Goal: Information Seeking & Learning: Check status

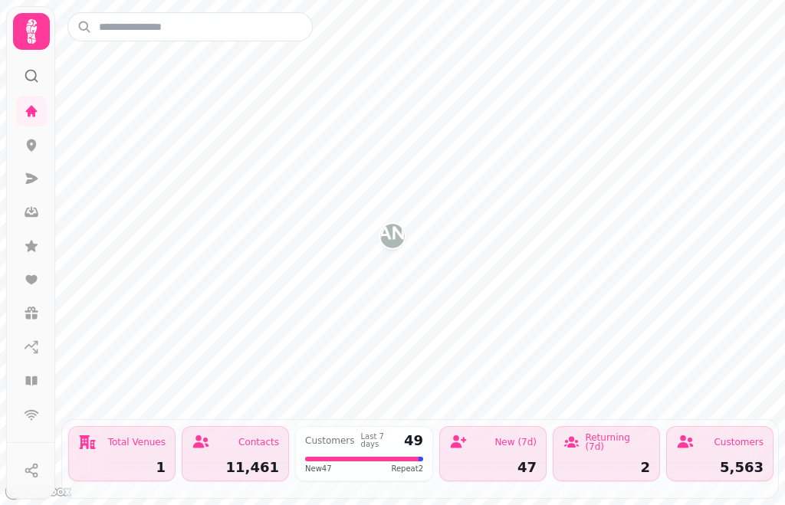
click at [30, 110] on icon at bounding box center [31, 110] width 11 height 11
click at [30, 146] on icon at bounding box center [32, 145] width 10 height 12
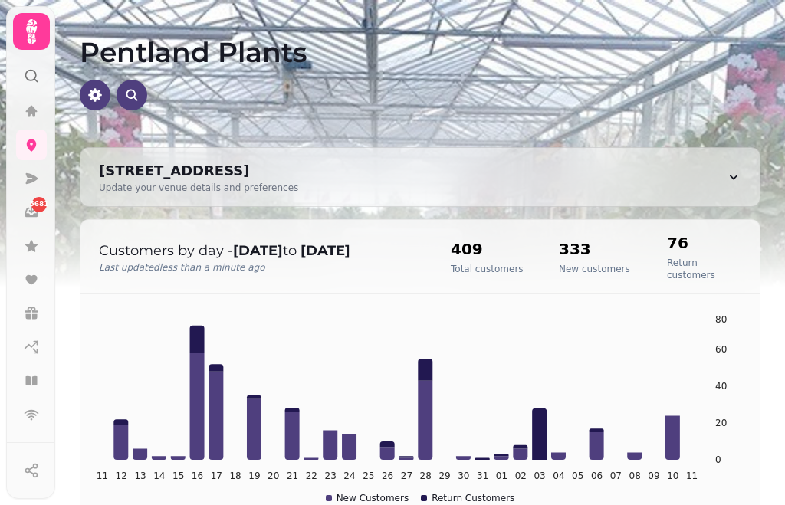
click at [26, 113] on icon at bounding box center [31, 110] width 15 height 15
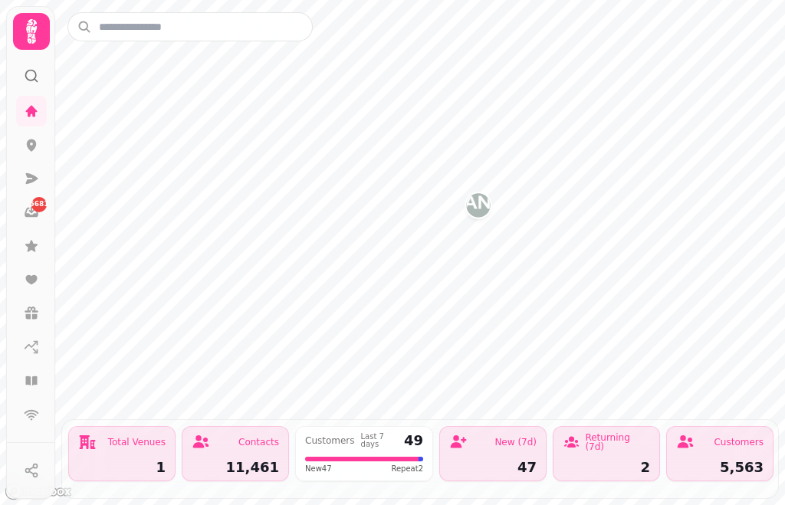
click at [40, 212] on link "5681" at bounding box center [31, 212] width 31 height 31
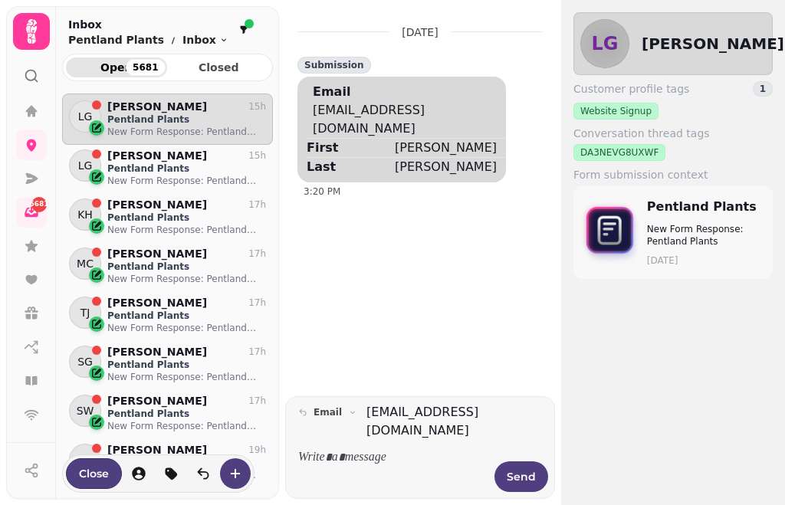
scroll to position [8, 0]
click at [27, 172] on icon at bounding box center [31, 178] width 15 height 15
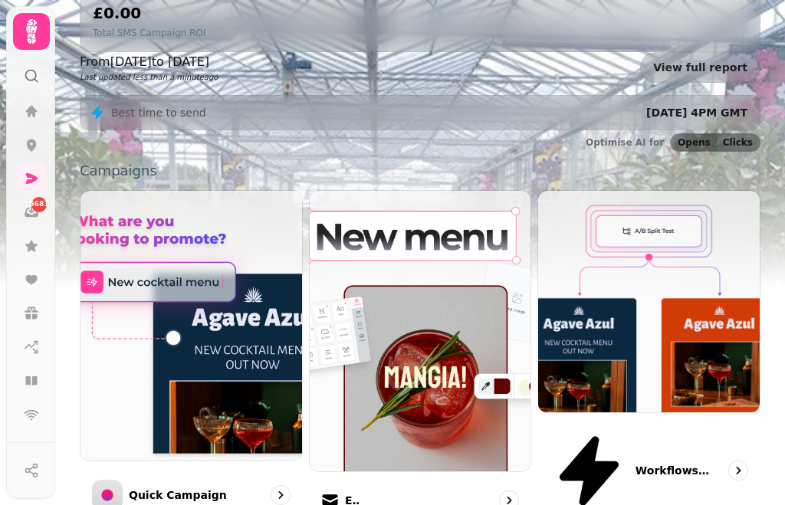
scroll to position [320, 0]
click at [360, 491] on div "Email" at bounding box center [340, 500] width 39 height 18
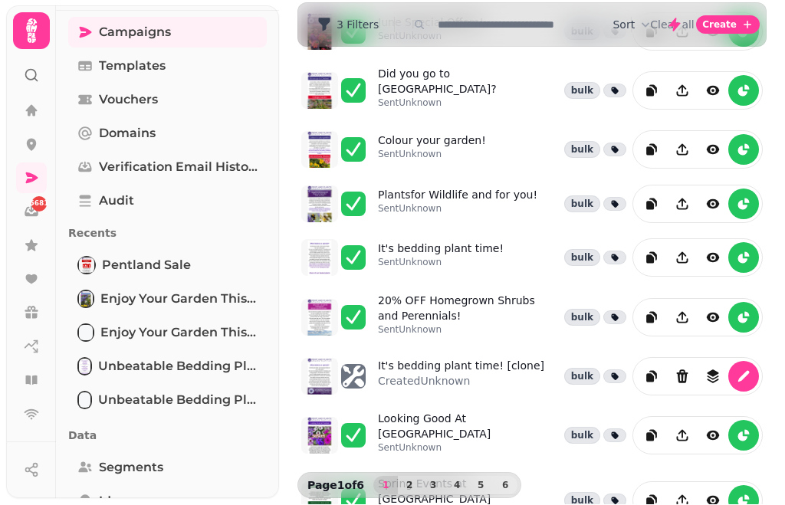
scroll to position [436, 0]
click at [414, 481] on span "2" at bounding box center [409, 485] width 12 height 9
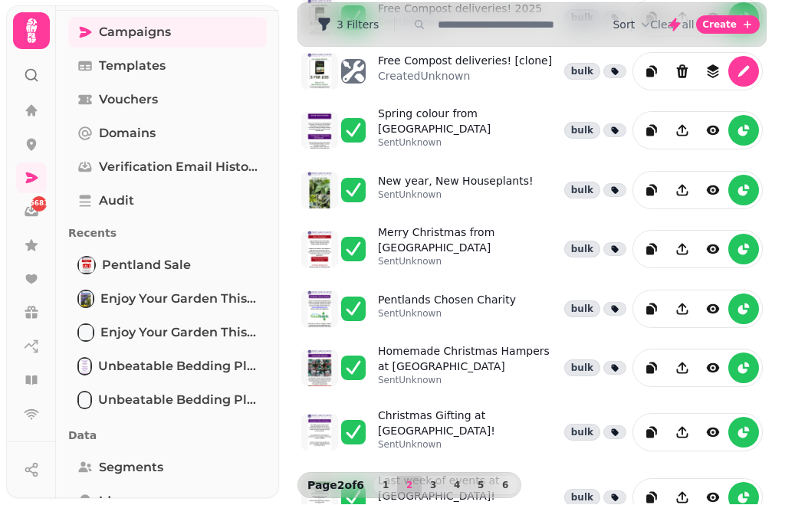
click at [431, 481] on span "3" at bounding box center [433, 485] width 12 height 9
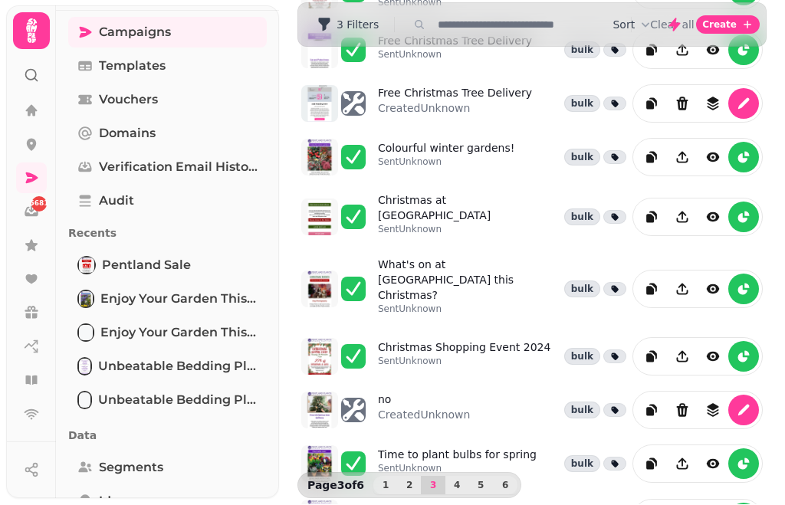
click at [460, 481] on span "4" at bounding box center [457, 485] width 12 height 9
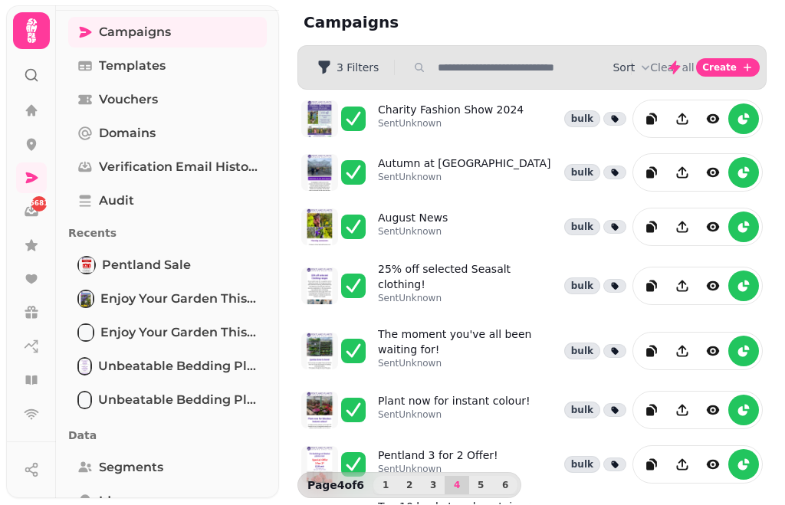
scroll to position [0, 0]
click at [407, 226] on p "Sent Unknown" at bounding box center [413, 232] width 70 height 12
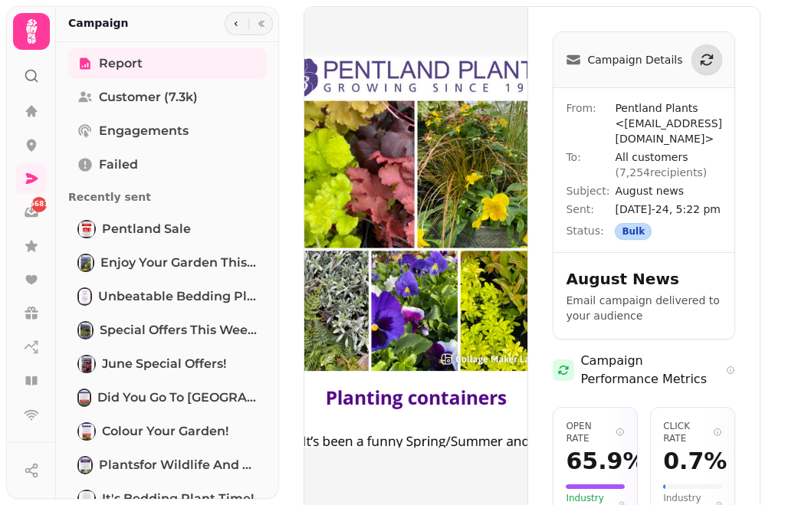
click at [388, 149] on img at bounding box center [415, 249] width 223 height 484
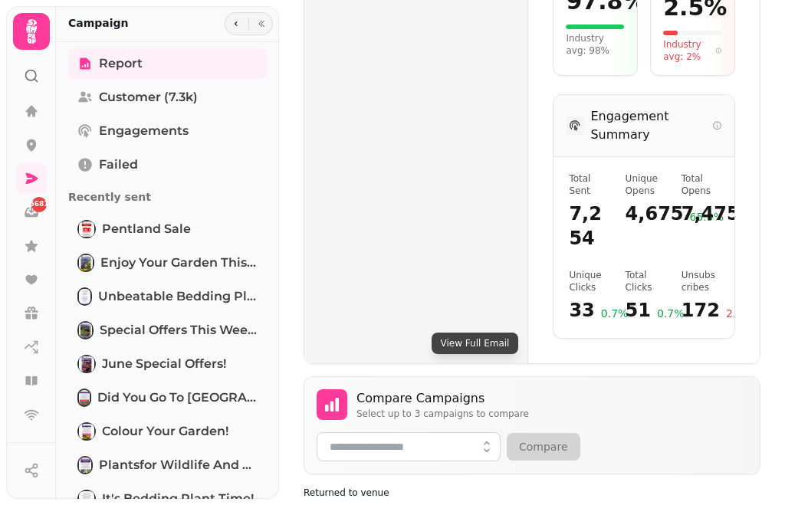
scroll to position [586, 0]
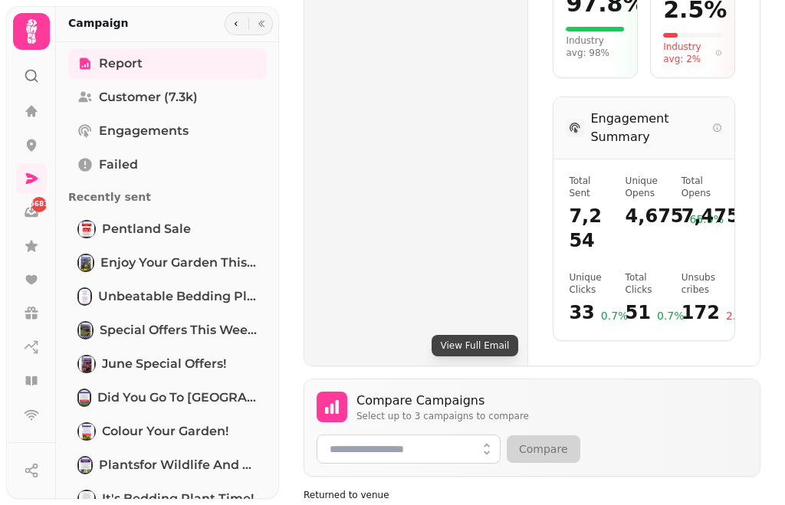
click at [431, 335] on button "View Full Email" at bounding box center [474, 345] width 87 height 21
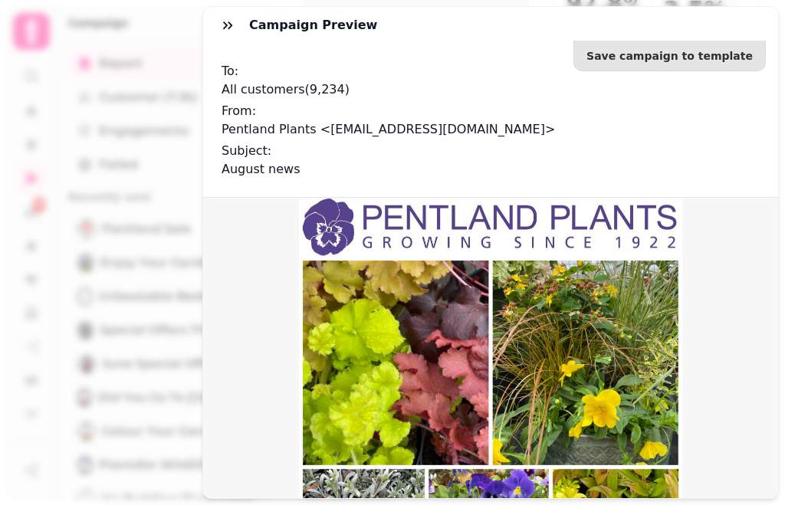
scroll to position [3, 0]
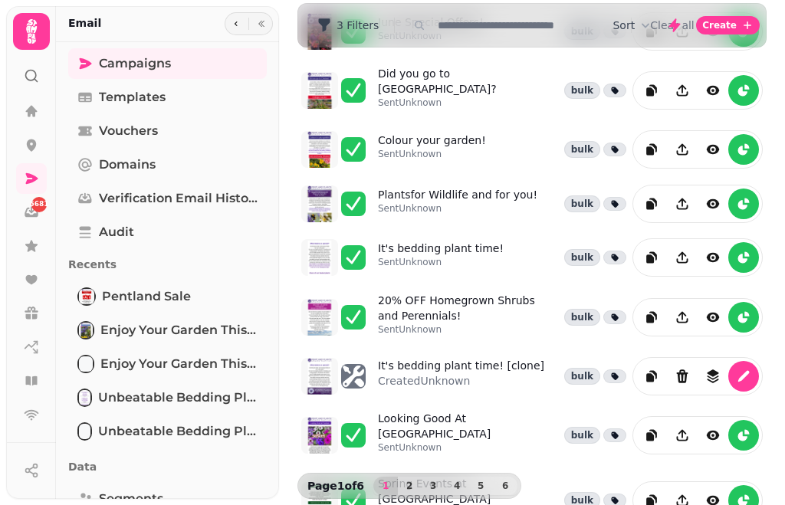
scroll to position [436, 0]
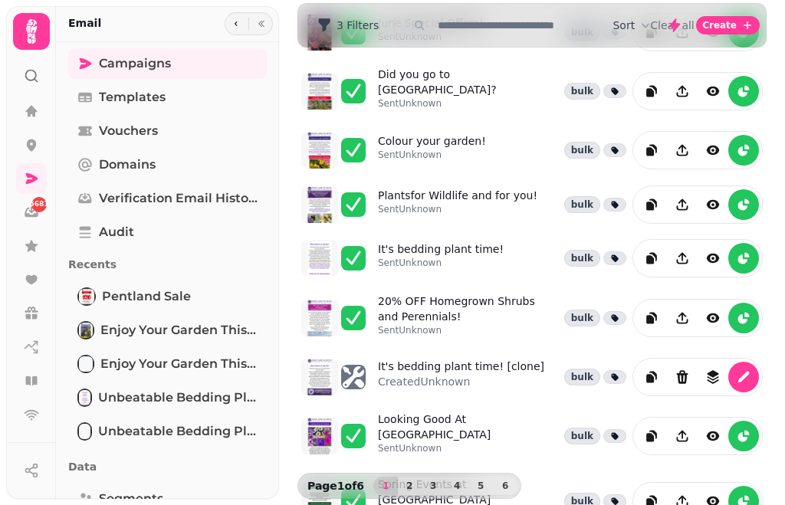
click at [460, 488] on span "4" at bounding box center [457, 485] width 12 height 9
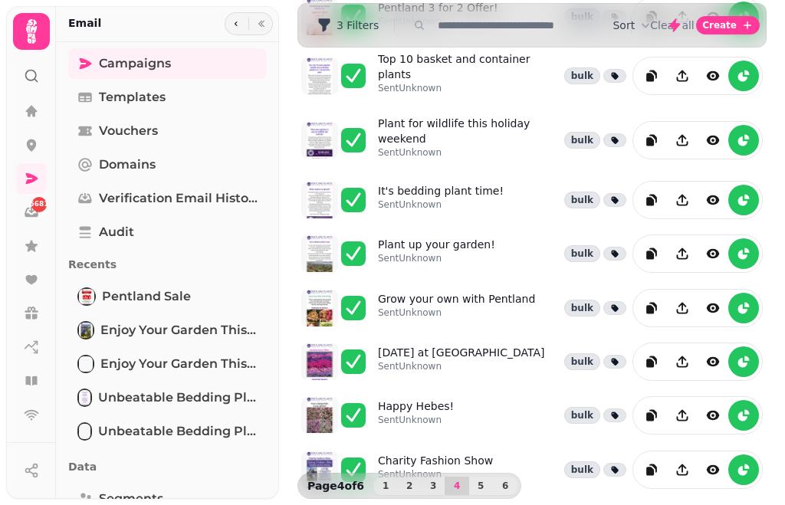
scroll to position [447, 0]
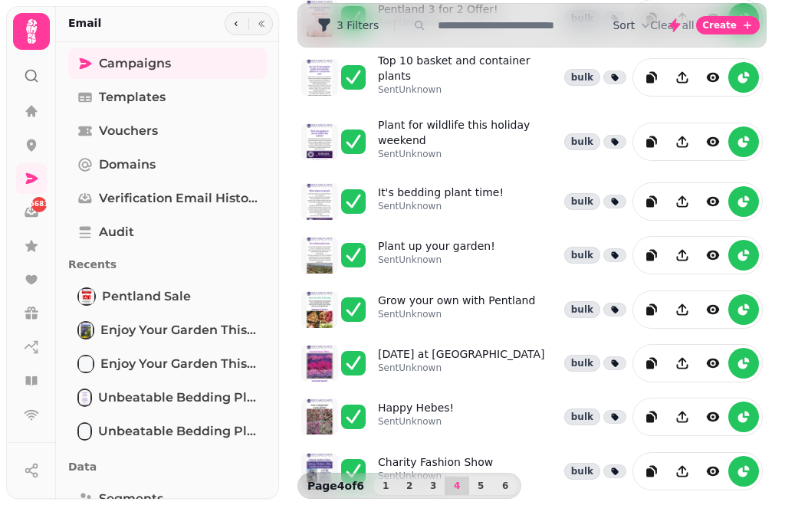
click at [482, 488] on span "5" at bounding box center [480, 485] width 12 height 9
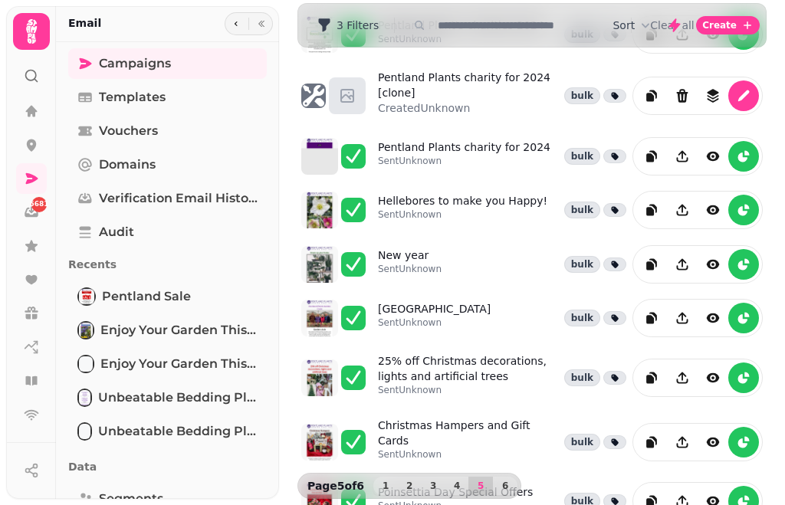
scroll to position [378, 0]
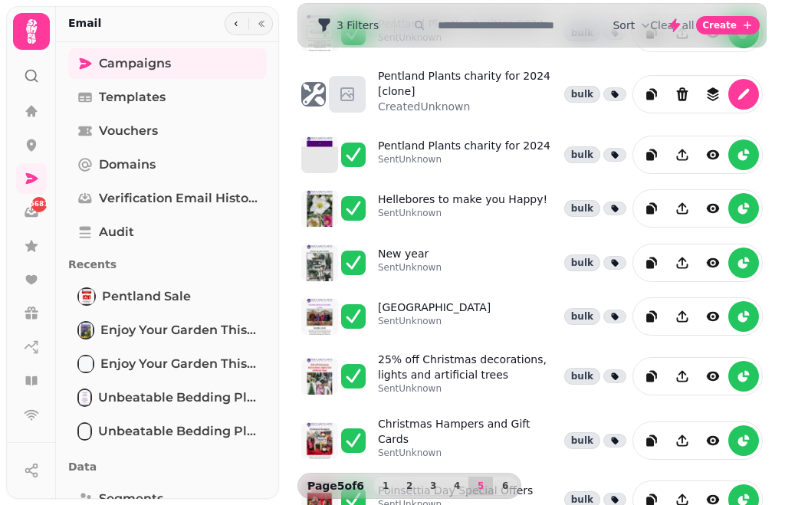
click at [464, 494] on button "4" at bounding box center [456, 486] width 25 height 18
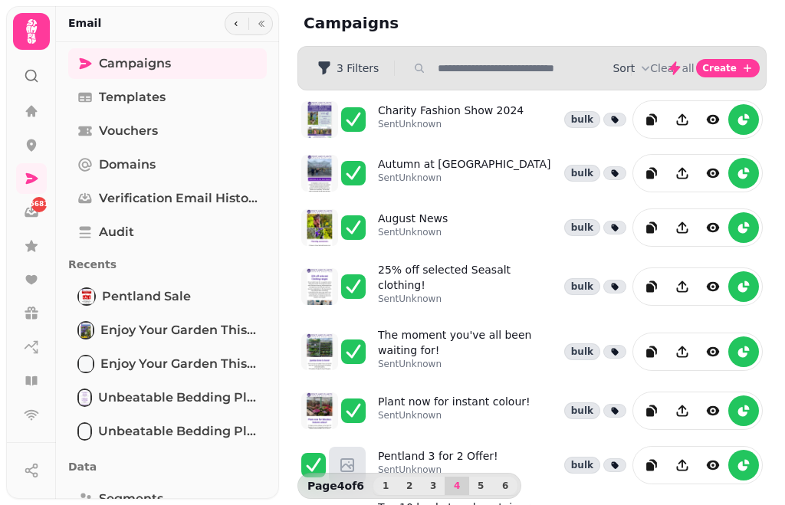
scroll to position [0, 0]
click at [651, 231] on icon "duplicate" at bounding box center [650, 229] width 8 height 8
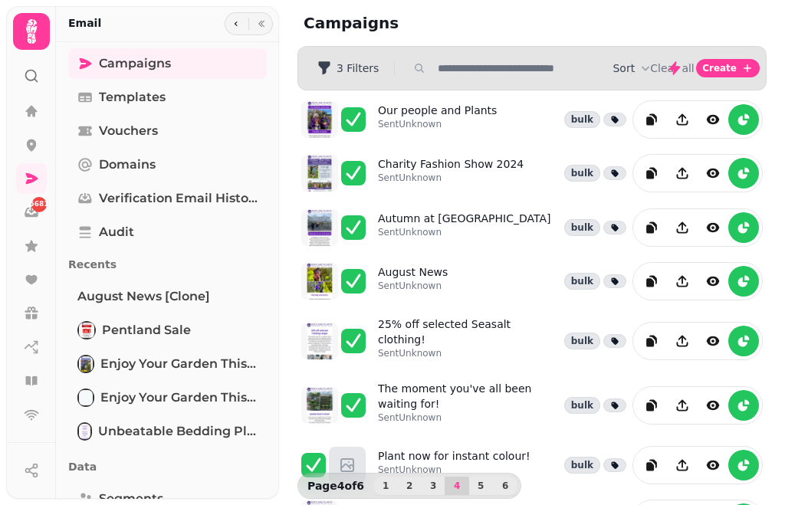
click at [418, 228] on p "Sent Unknown" at bounding box center [464, 232] width 172 height 12
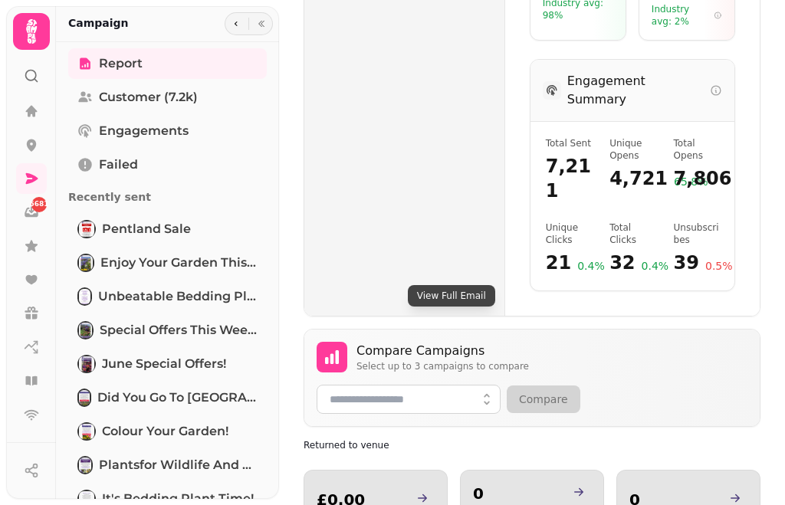
scroll to position [648, 0]
click at [433, 285] on button "View Full Email" at bounding box center [451, 295] width 87 height 21
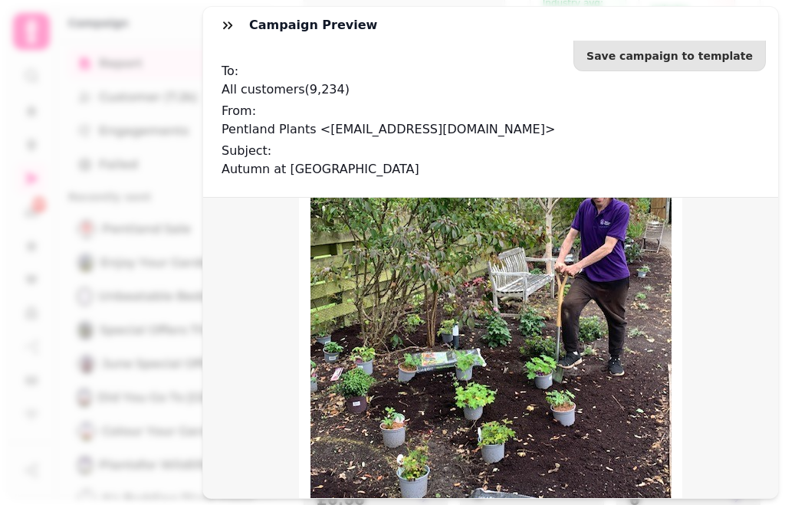
scroll to position [1919, 0]
